Goal: Task Accomplishment & Management: Manage account settings

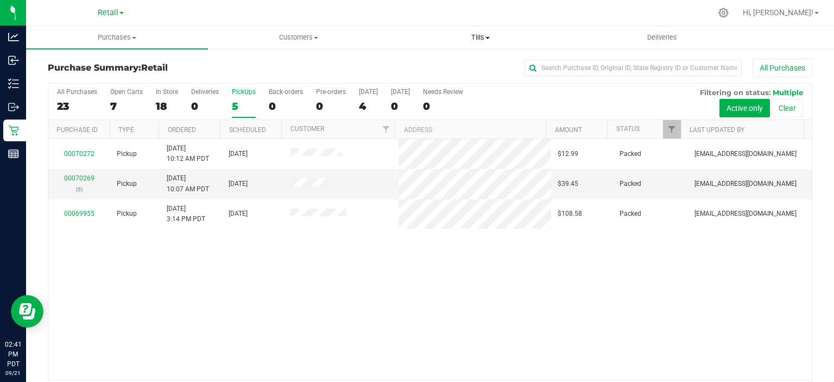
click at [473, 35] on span "Tills" at bounding box center [480, 38] width 181 height 10
click at [458, 62] on span "Manage tills" at bounding box center [426, 65] width 73 height 9
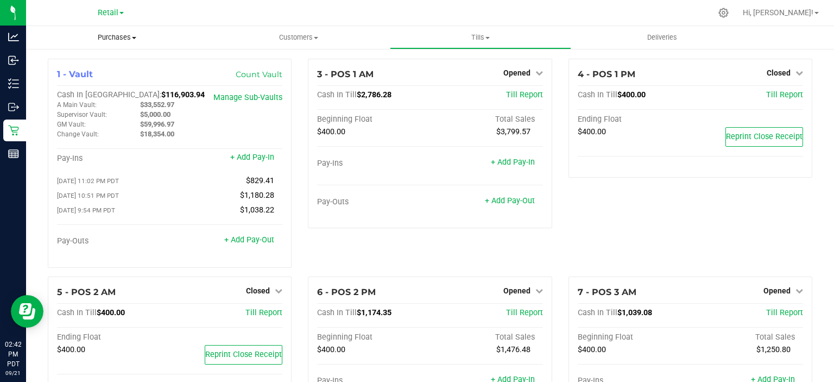
click at [107, 30] on uib-tab-heading "Purchases Summary of purchases Fulfillment All purchases" at bounding box center [117, 37] width 182 height 23
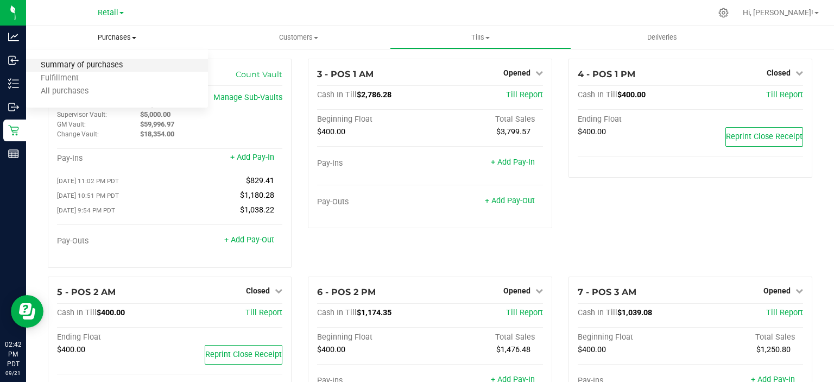
click at [104, 68] on span "Summary of purchases" at bounding box center [81, 65] width 111 height 9
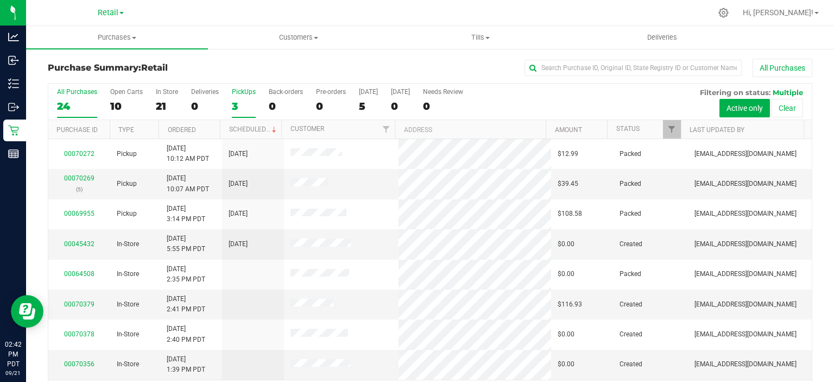
click at [233, 105] on div "3" at bounding box center [244, 106] width 24 height 12
click at [0, 0] on input "PickUps 3" at bounding box center [0, 0] width 0 height 0
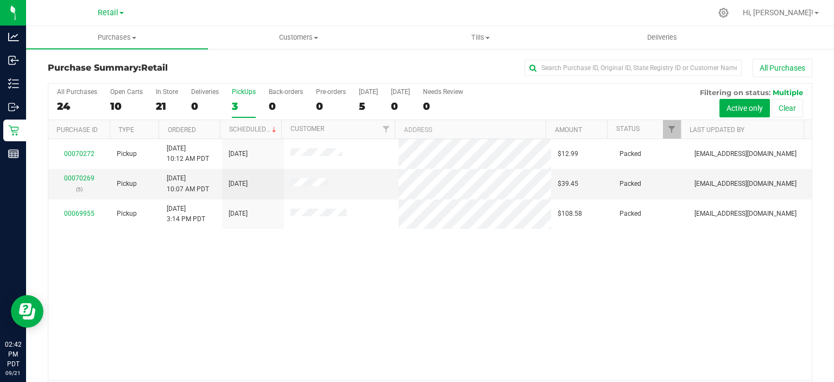
click at [241, 123] on th "Scheduled" at bounding box center [250, 129] width 61 height 19
click at [309, 37] on span "Customers" at bounding box center [298, 38] width 181 height 10
click at [259, 62] on span "All customers" at bounding box center [247, 65] width 78 height 9
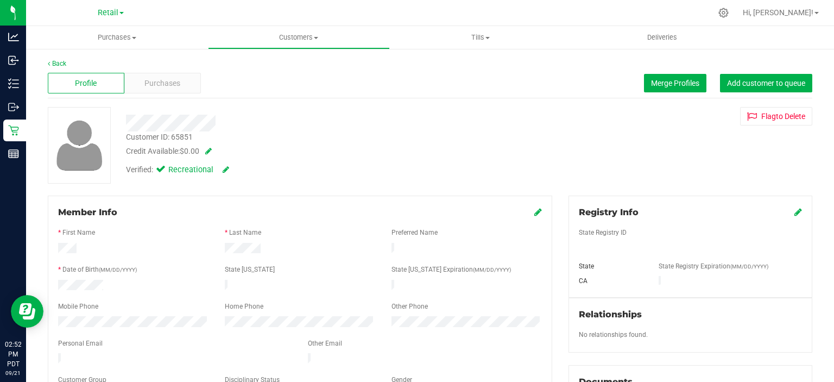
click at [534, 211] on icon at bounding box center [538, 211] width 8 height 9
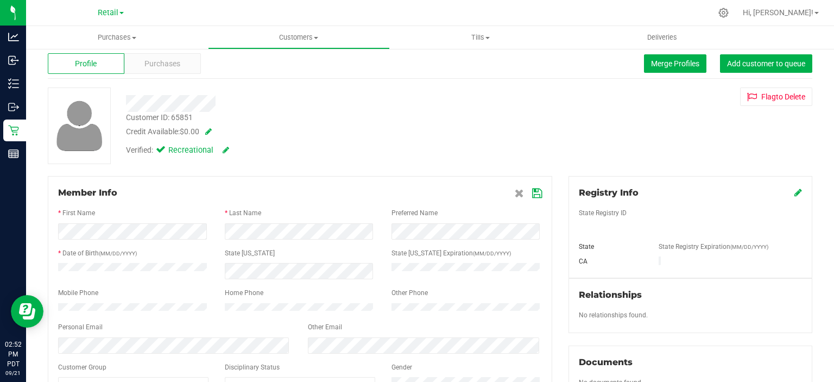
scroll to position [15, 0]
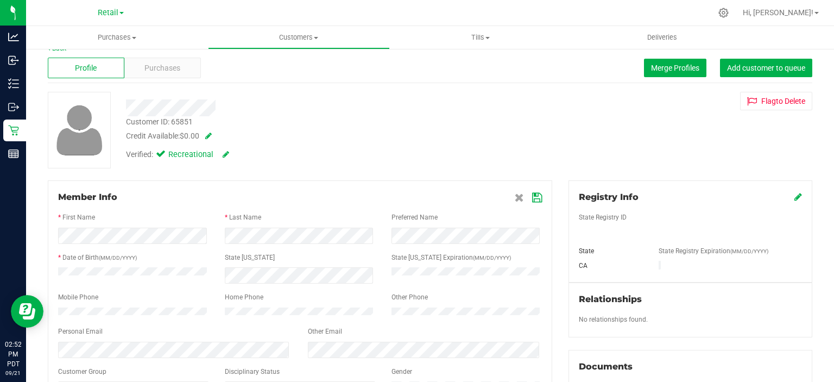
click at [532, 196] on icon at bounding box center [537, 197] width 10 height 9
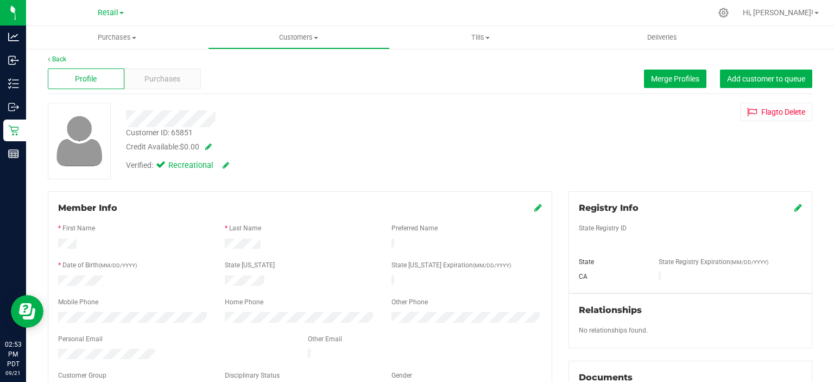
scroll to position [0, 0]
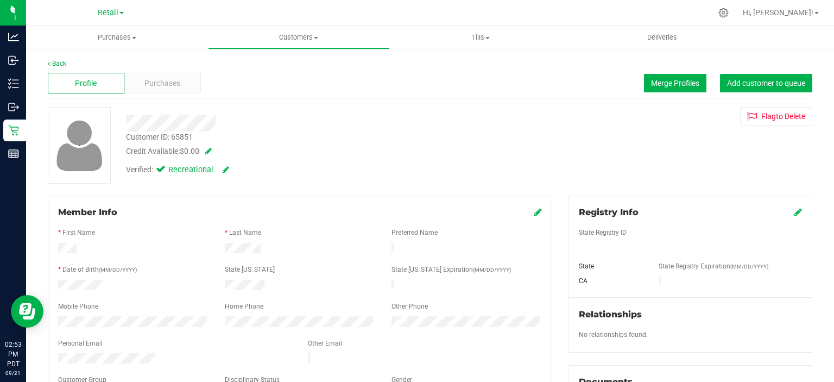
click at [794, 213] on icon at bounding box center [798, 211] width 8 height 9
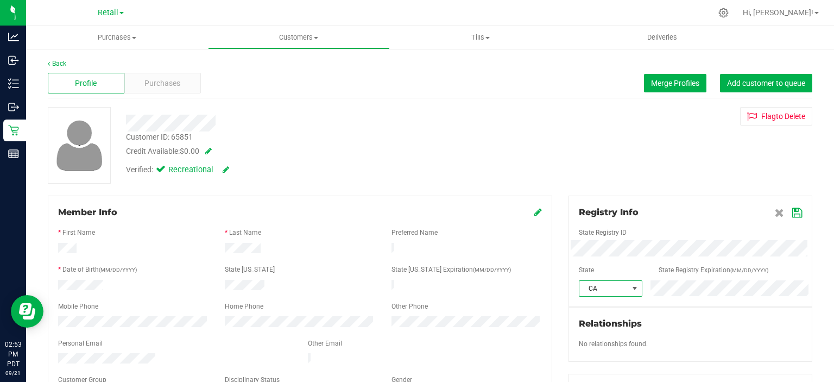
click at [630, 288] on span at bounding box center [634, 288] width 9 height 9
click at [705, 206] on div "Registry Info" at bounding box center [690, 212] width 223 height 13
click at [792, 212] on icon at bounding box center [797, 212] width 10 height 9
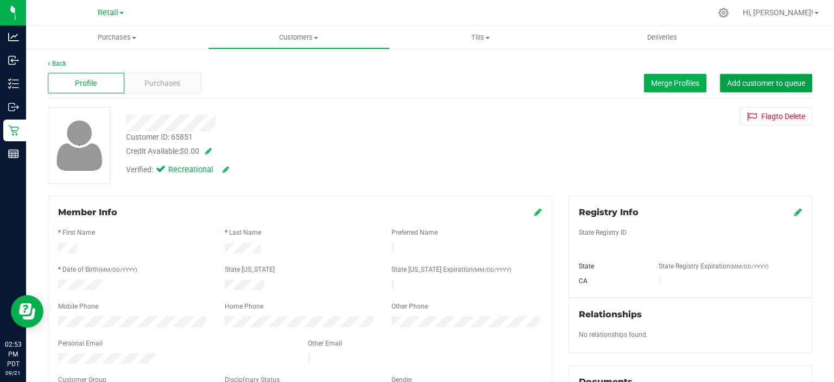
click at [788, 81] on span "Add customer to queue" at bounding box center [766, 83] width 78 height 9
click at [115, 41] on span "Purchases" at bounding box center [117, 38] width 182 height 10
click at [103, 67] on span "Summary of purchases" at bounding box center [81, 65] width 111 height 9
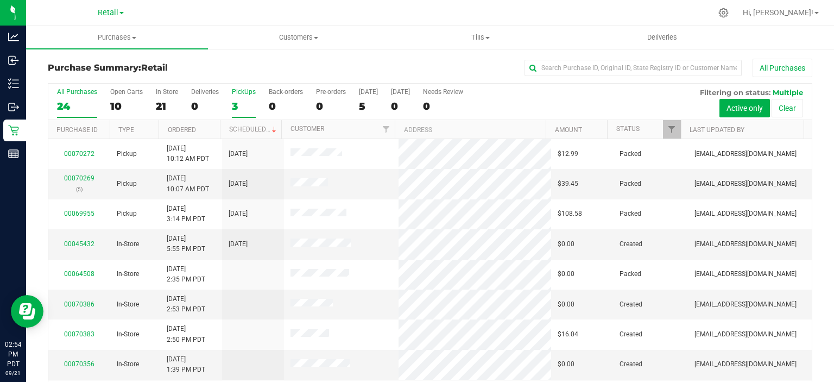
click at [237, 101] on div "3" at bounding box center [244, 106] width 24 height 12
click at [0, 0] on input "PickUps 3" at bounding box center [0, 0] width 0 height 0
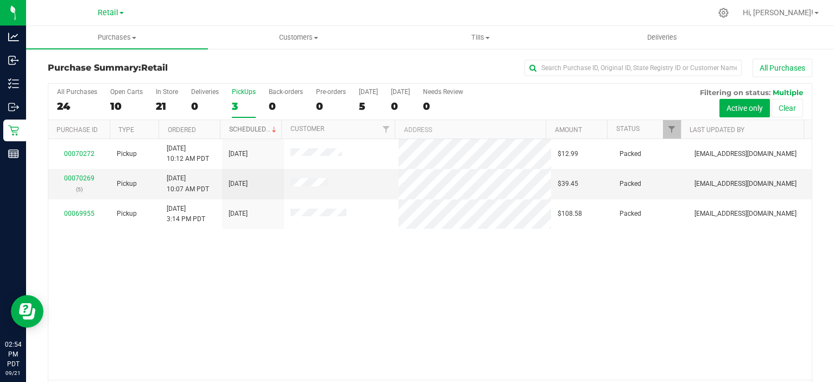
click at [258, 125] on link "Scheduled" at bounding box center [253, 129] width 49 height 8
click at [306, 33] on span "Customers" at bounding box center [298, 38] width 181 height 10
click at [252, 65] on span "All customers" at bounding box center [247, 65] width 78 height 9
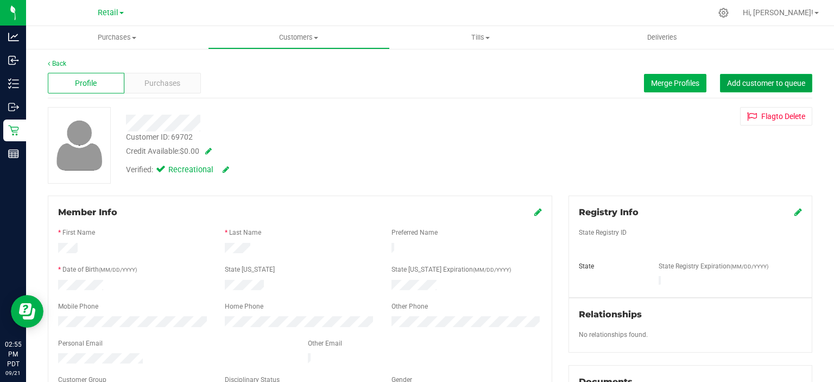
click at [769, 80] on span "Add customer to queue" at bounding box center [766, 83] width 78 height 9
click at [126, 34] on span "Purchases" at bounding box center [117, 38] width 182 height 10
click at [112, 65] on span "Summary of purchases" at bounding box center [81, 65] width 111 height 9
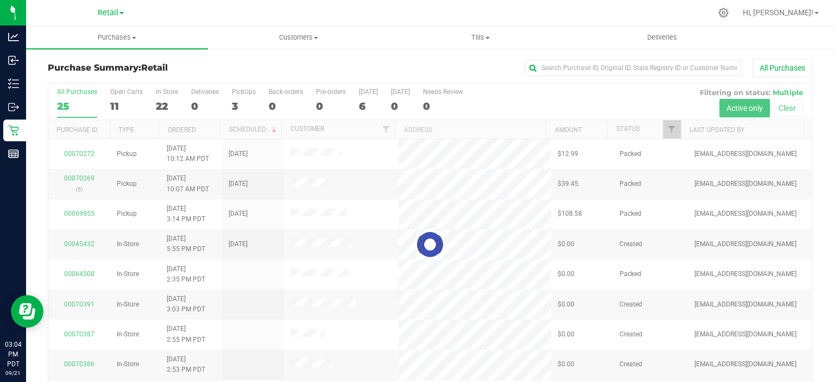
click at [241, 108] on div at bounding box center [429, 245] width 763 height 322
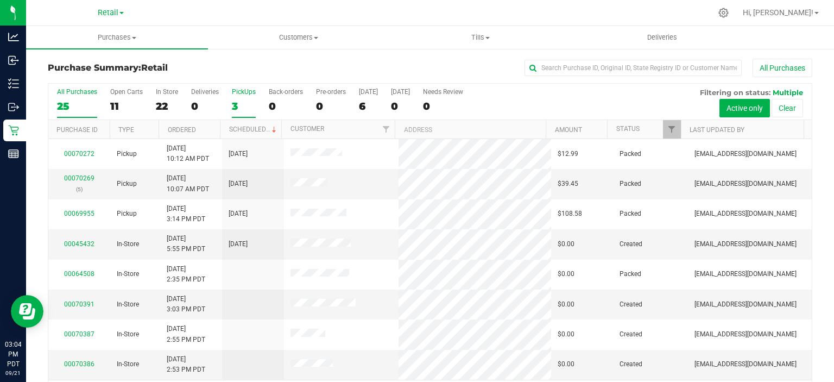
click at [238, 111] on div "3" at bounding box center [244, 106] width 24 height 12
click at [0, 0] on input "PickUps 3" at bounding box center [0, 0] width 0 height 0
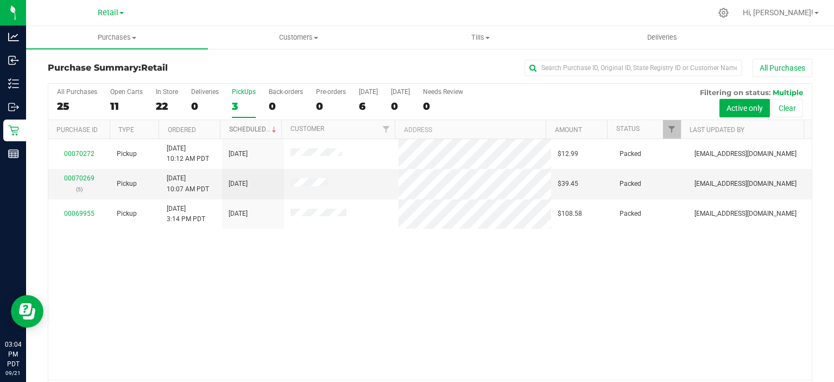
click at [257, 131] on link "Scheduled" at bounding box center [253, 129] width 49 height 8
click at [488, 37] on span at bounding box center [487, 38] width 4 height 2
click at [428, 67] on span "Manage tills" at bounding box center [426, 65] width 73 height 9
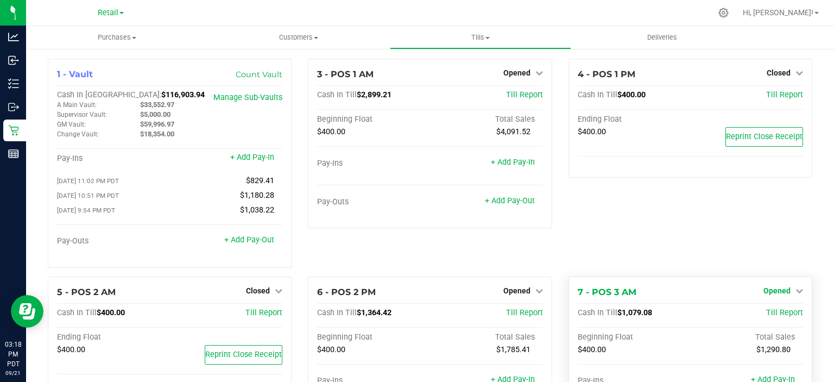
click at [786, 291] on link "Opened" at bounding box center [783, 290] width 40 height 9
click at [782, 317] on link "Close Till" at bounding box center [777, 312] width 29 height 9
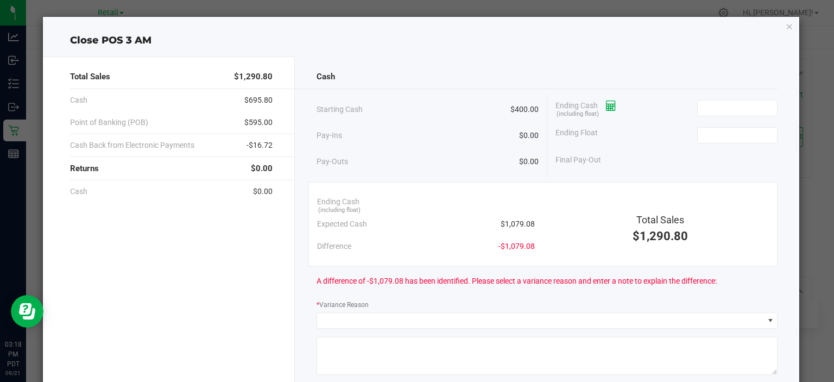
click at [608, 102] on icon at bounding box center [611, 106] width 10 height 8
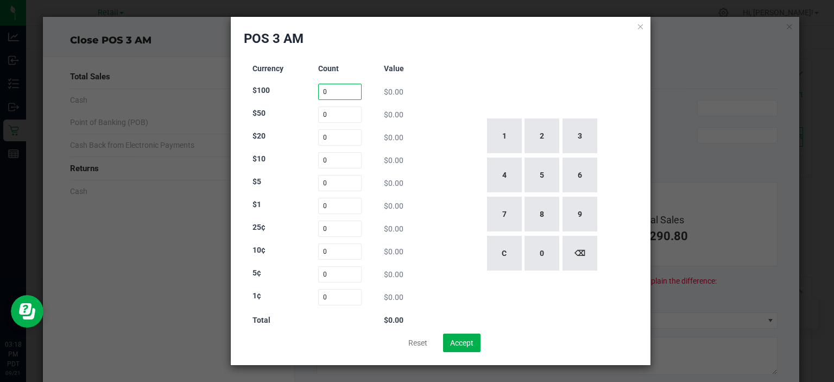
click at [333, 89] on input "0" at bounding box center [340, 92] width 44 height 16
type input "2"
type input "0"
type input "22"
type input "14"
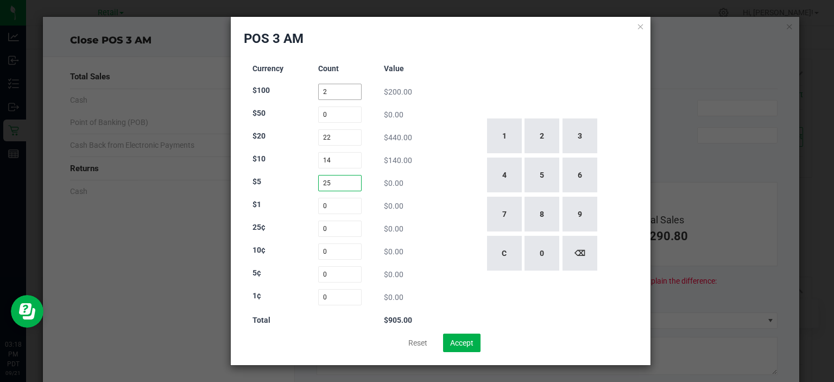
type input "25"
type input "120"
click at [347, 138] on input "22" at bounding box center [340, 137] width 44 height 16
type input "23"
type input "77"
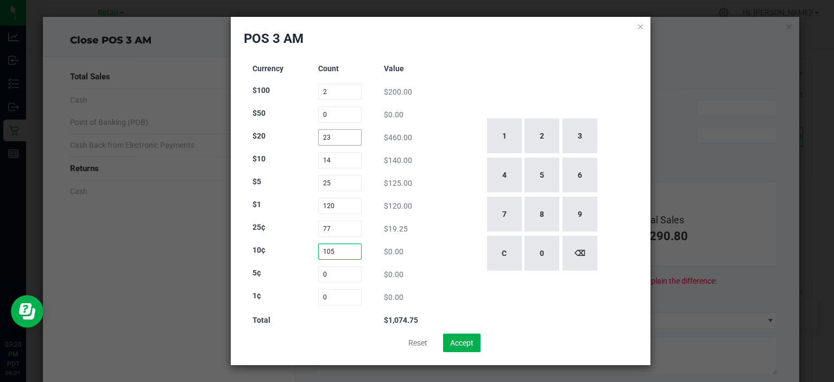
type input "105"
type input "65"
type input "108"
click at [469, 336] on button "Accept" at bounding box center [461, 342] width 37 height 18
type input "$1,079.08"
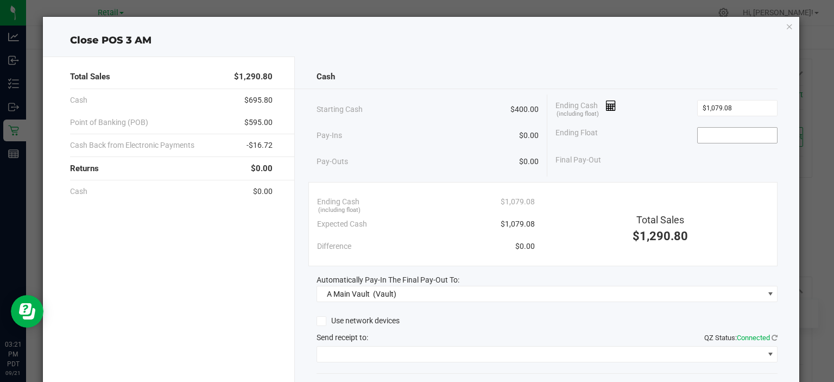
click at [710, 130] on input at bounding box center [737, 135] width 80 height 15
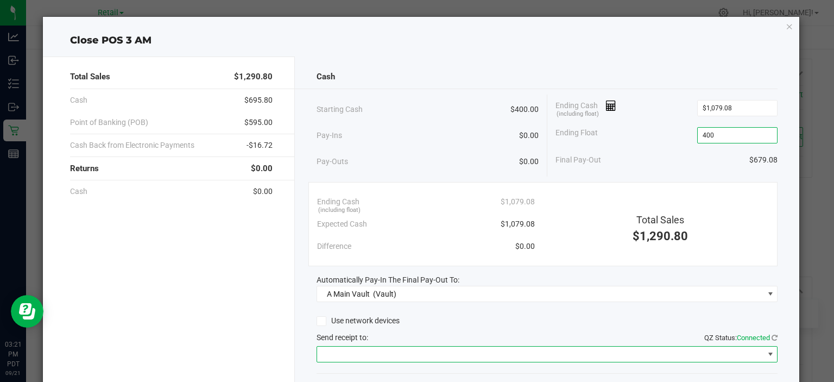
click at [766, 354] on span at bounding box center [770, 354] width 9 height 9
type input "$400.00"
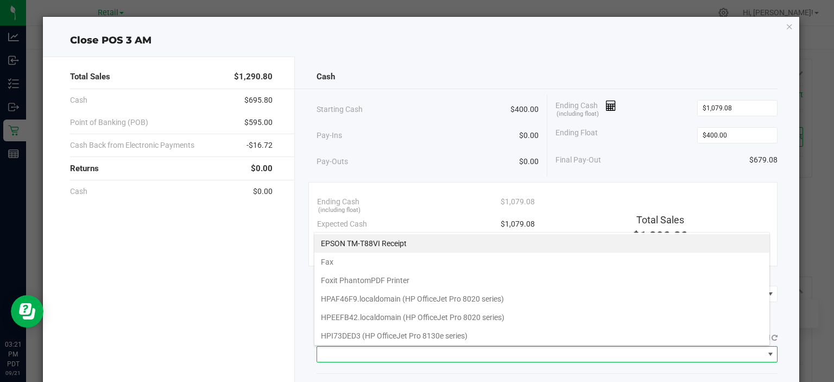
scroll to position [16, 456]
click at [417, 237] on Receipt "EPSON TM-T88VI Receipt" at bounding box center [541, 243] width 455 height 18
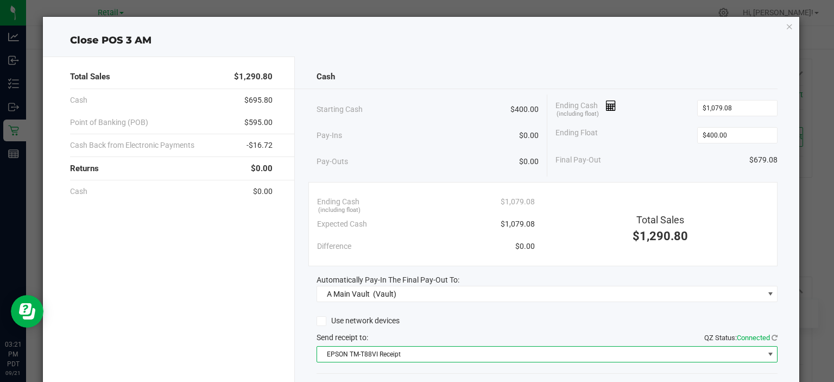
scroll to position [67, 0]
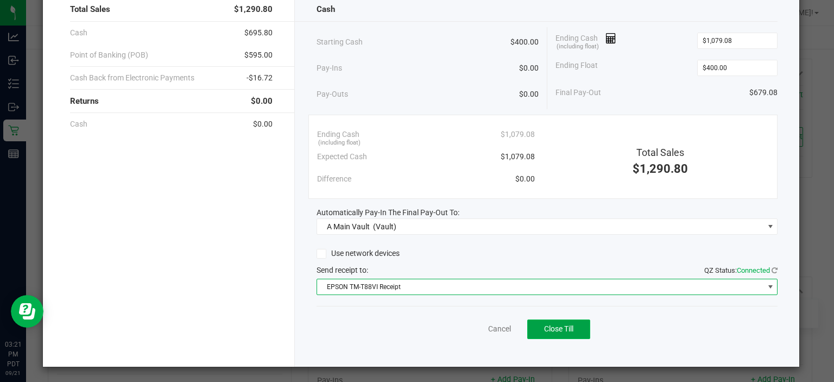
click at [572, 327] on button "Close Till" at bounding box center [558, 329] width 63 height 20
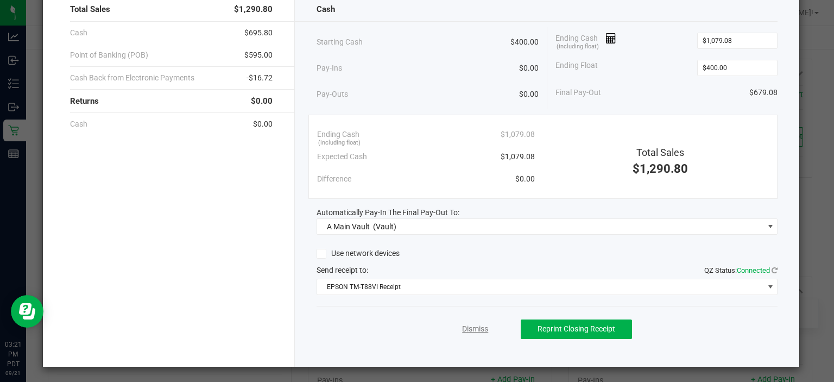
click at [471, 325] on link "Dismiss" at bounding box center [475, 328] width 26 height 11
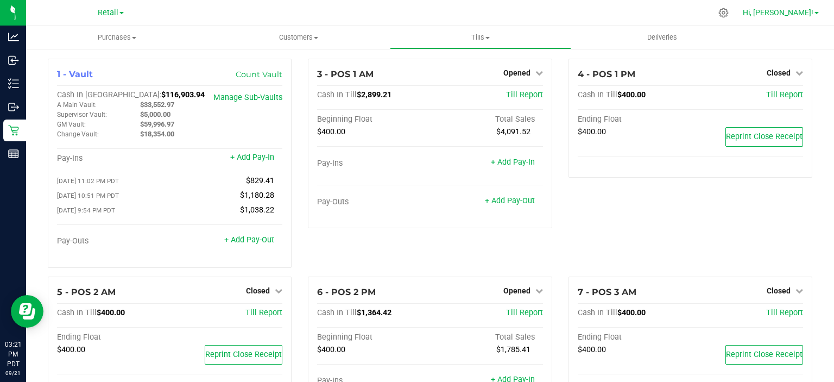
click at [818, 12] on span at bounding box center [816, 13] width 4 height 2
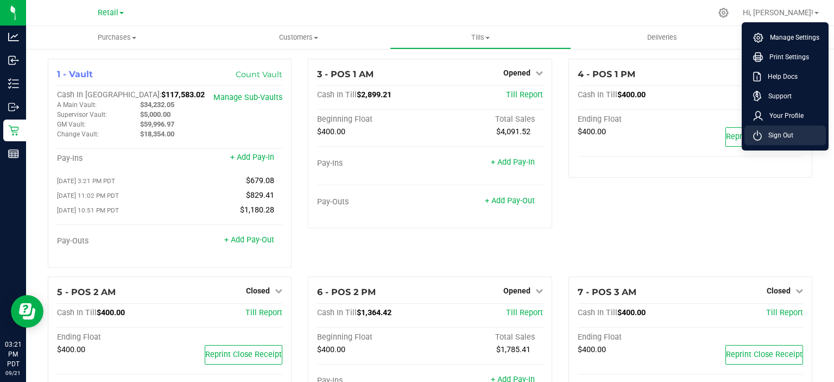
click at [782, 137] on span "Sign Out" at bounding box center [777, 135] width 31 height 11
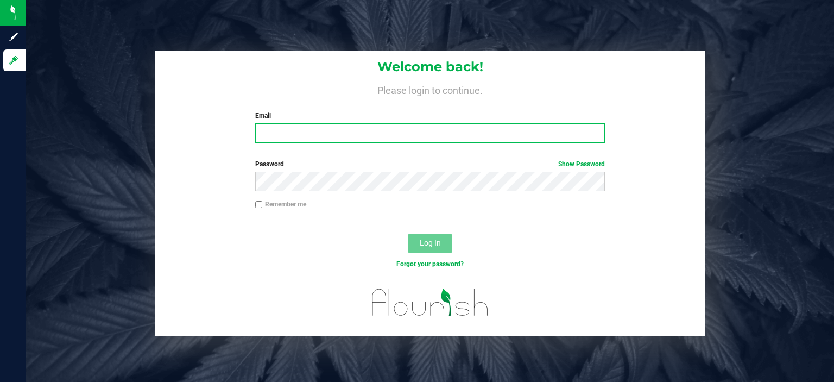
click at [334, 131] on input "Email" at bounding box center [430, 133] width 350 height 20
type input "[EMAIL_ADDRESS][DOMAIN_NAME]"
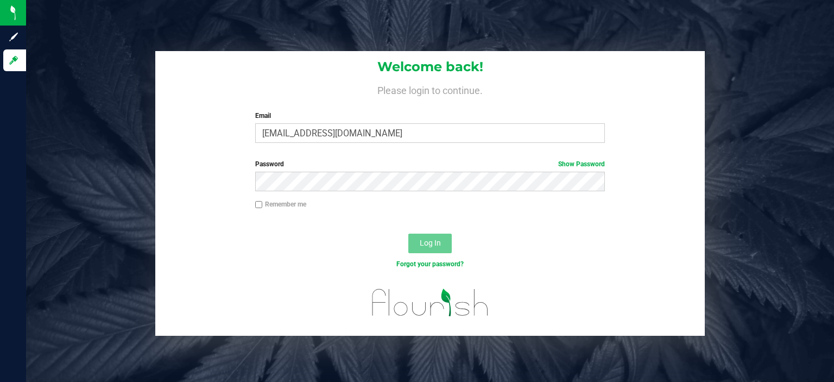
click at [451, 162] on label "Password Show Password" at bounding box center [430, 164] width 350 height 10
click at [417, 236] on button "Log In" at bounding box center [429, 243] width 43 height 20
